Goal: Information Seeking & Learning: Learn about a topic

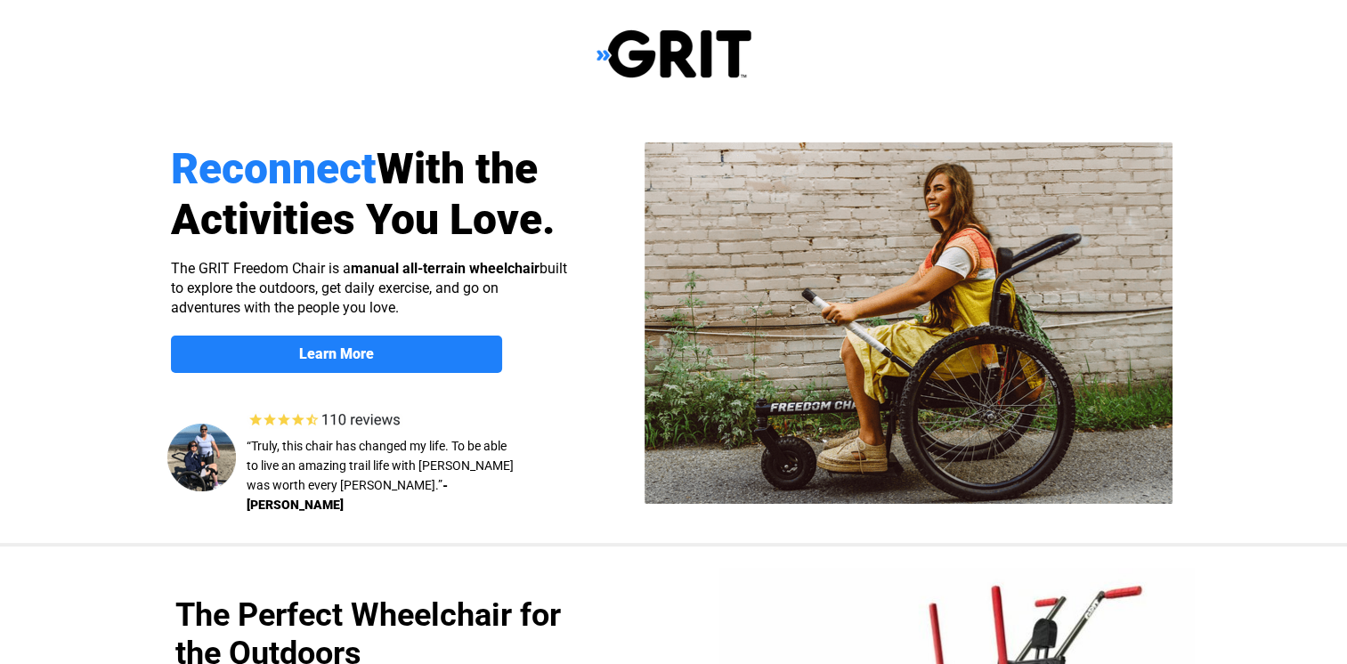
select select "US"
click at [350, 356] on strong "Learn More" at bounding box center [336, 354] width 75 height 17
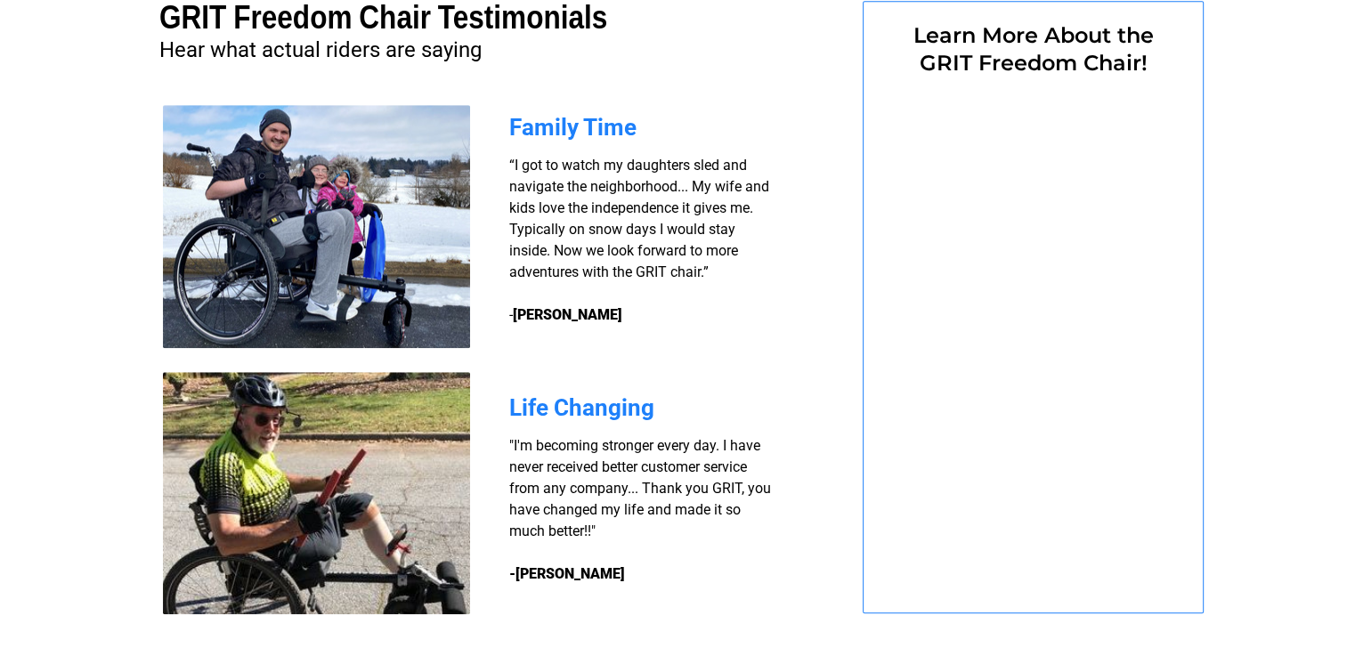
select select "US"
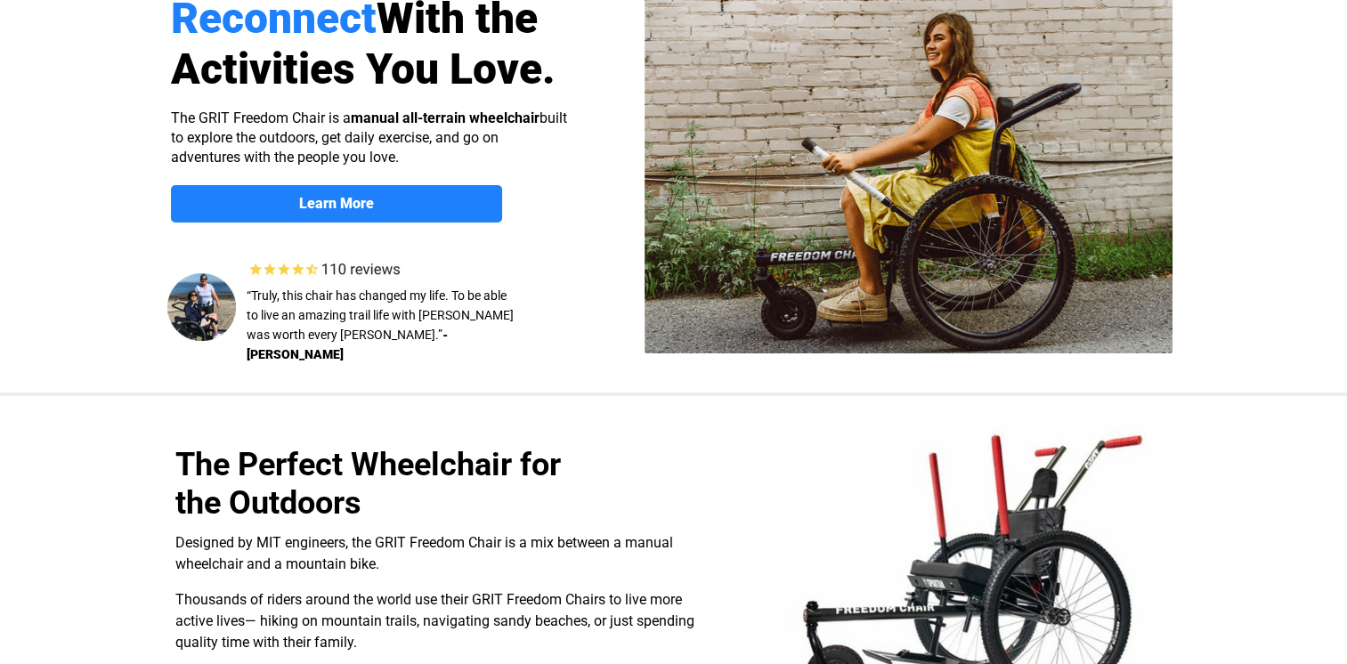
scroll to position [66, 0]
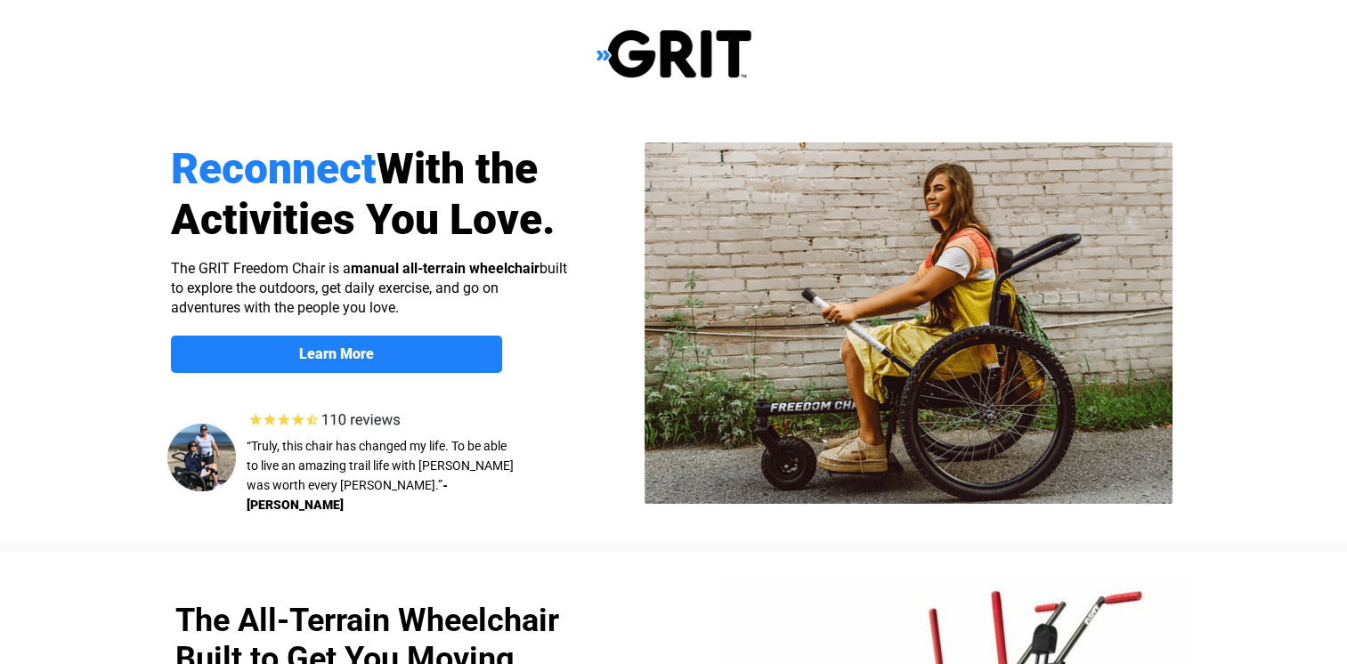
select select "US"
